Goal: Task Accomplishment & Management: Manage account settings

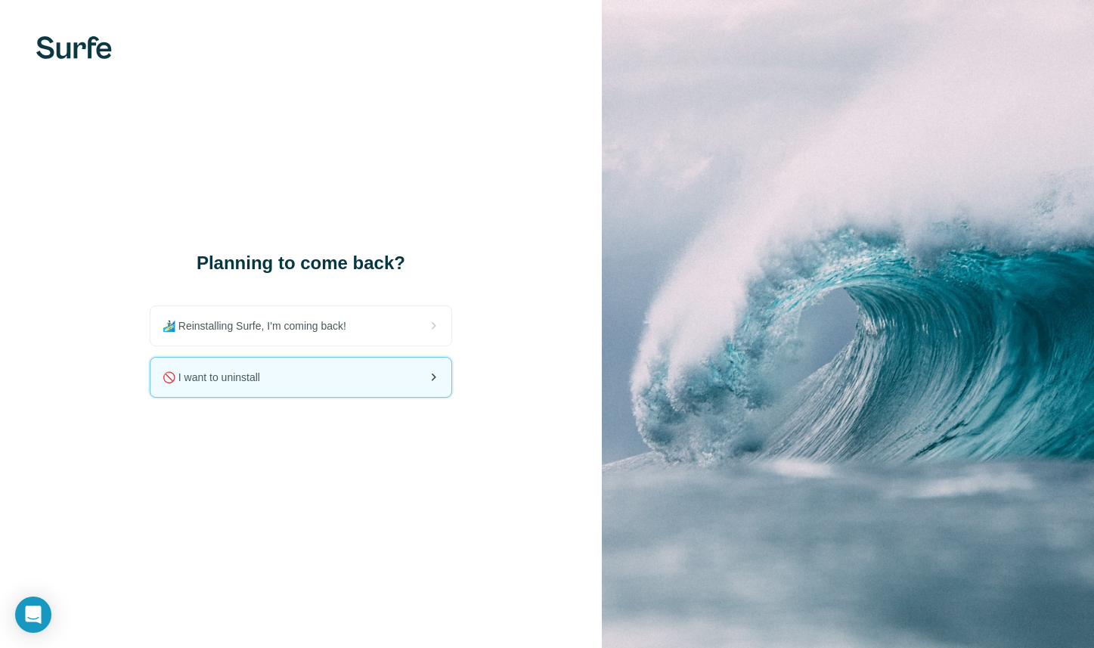
click at [361, 380] on div "🚫 I want to uninstall" at bounding box center [300, 377] width 301 height 39
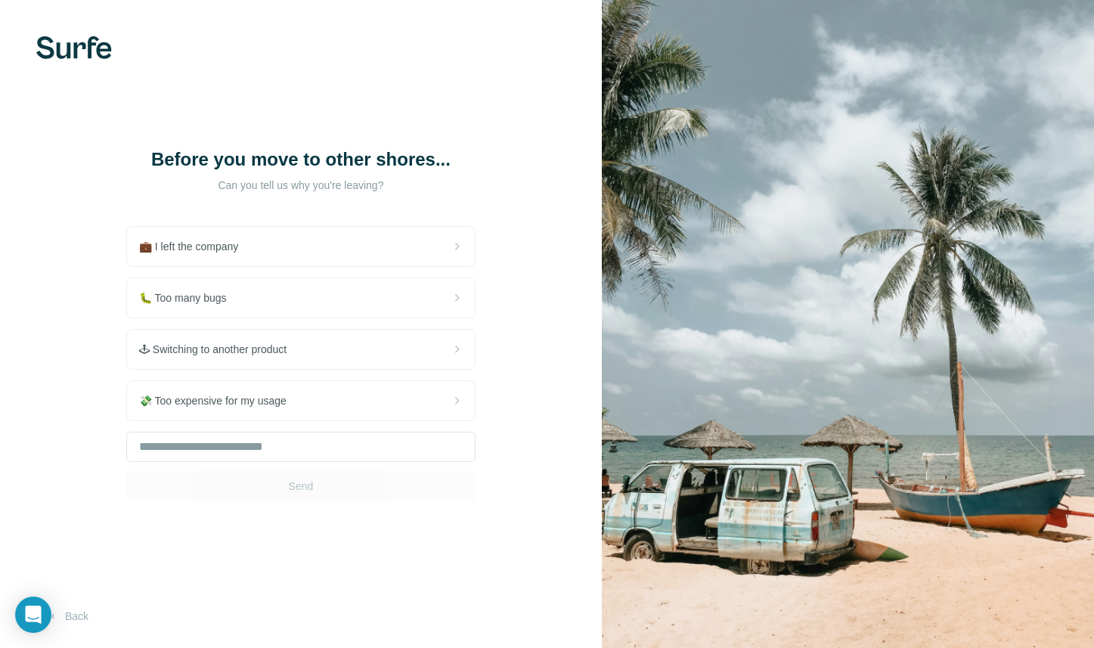
click at [318, 481] on div "Send" at bounding box center [300, 467] width 349 height 70
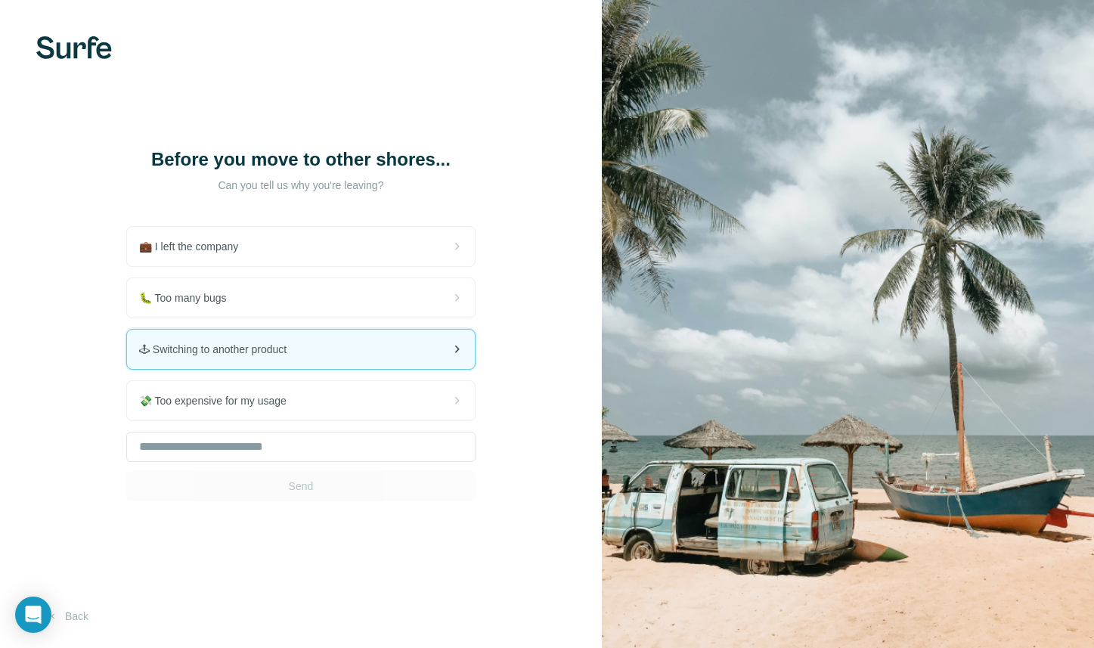
click at [327, 339] on div "🕹 Switching to another product" at bounding box center [301, 349] width 348 height 39
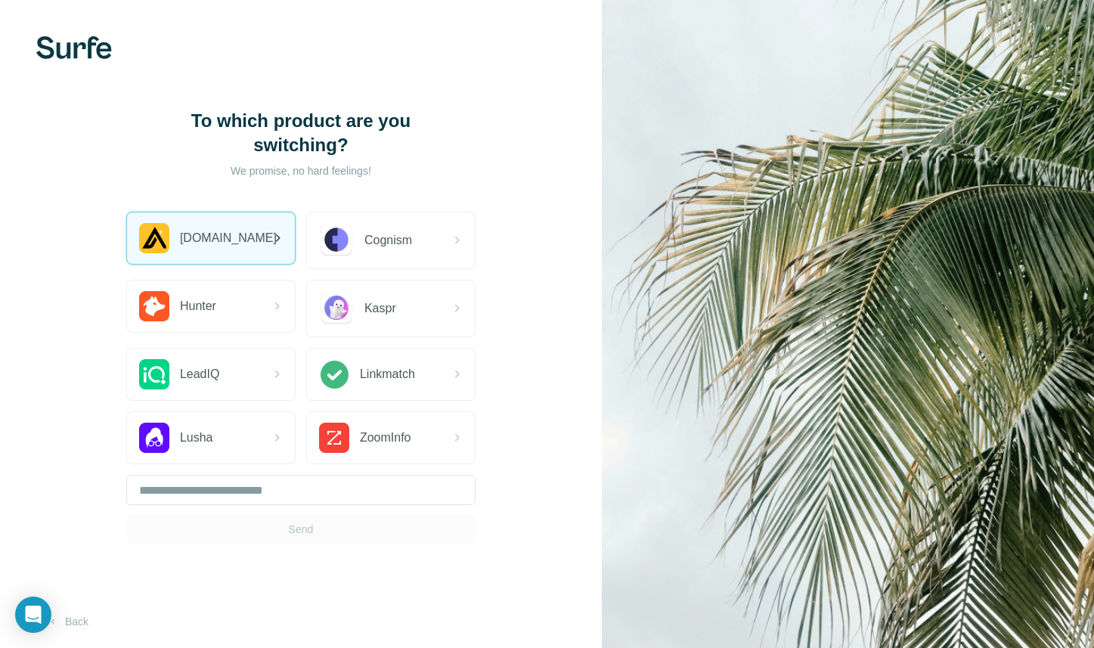
click at [269, 240] on icon at bounding box center [277, 238] width 18 height 18
